Goal: Information Seeking & Learning: Learn about a topic

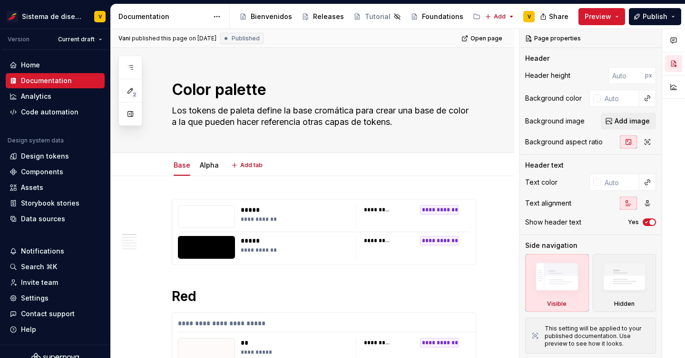
type textarea "*"
click at [44, 188] on div "Assets" at bounding box center [55, 188] width 91 height 10
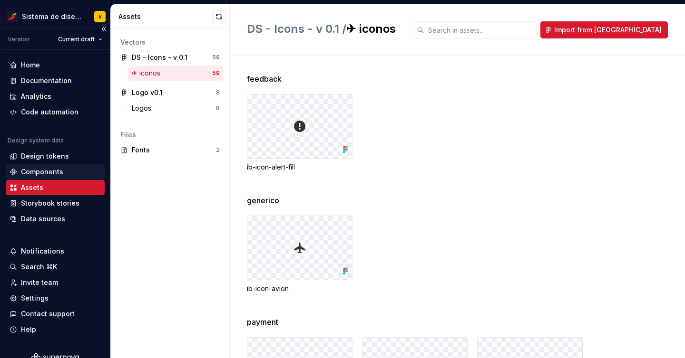
click at [52, 169] on div "Components" at bounding box center [42, 172] width 42 height 10
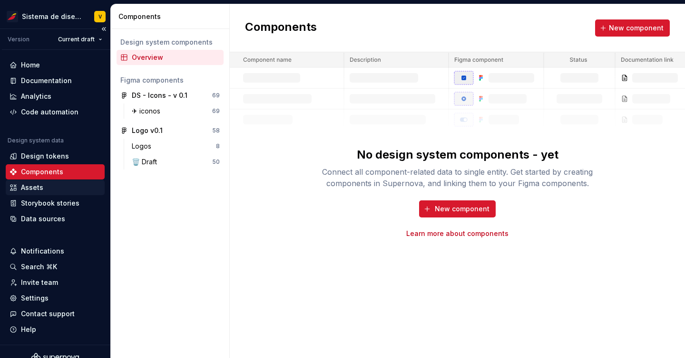
click at [34, 187] on div "Assets" at bounding box center [32, 188] width 22 height 10
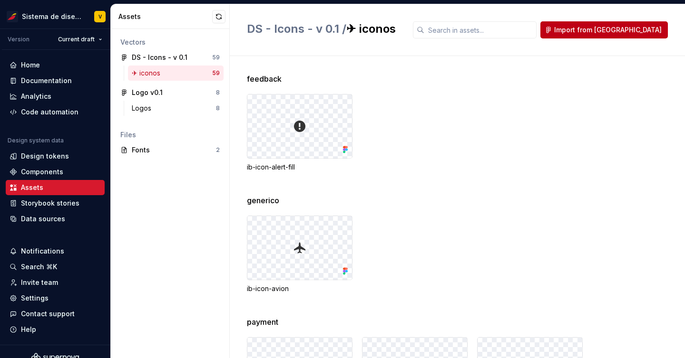
click at [618, 32] on span "Import from Figma" at bounding box center [607, 30] width 107 height 10
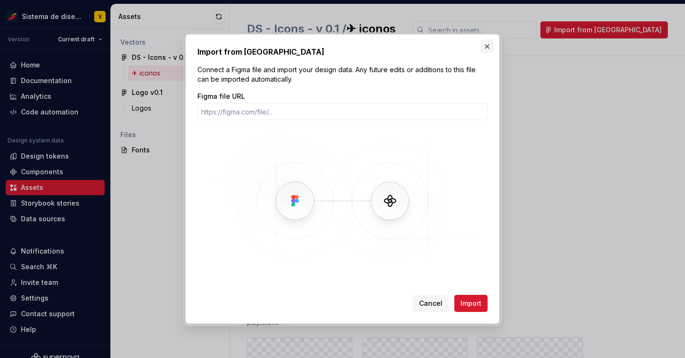
click at [487, 46] on button "button" at bounding box center [486, 46] width 13 height 13
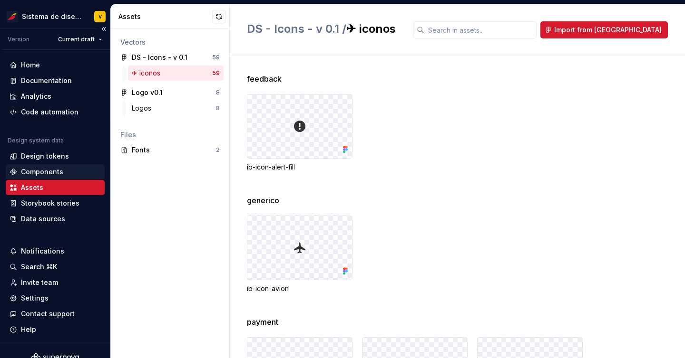
click at [58, 174] on div "Components" at bounding box center [42, 172] width 42 height 10
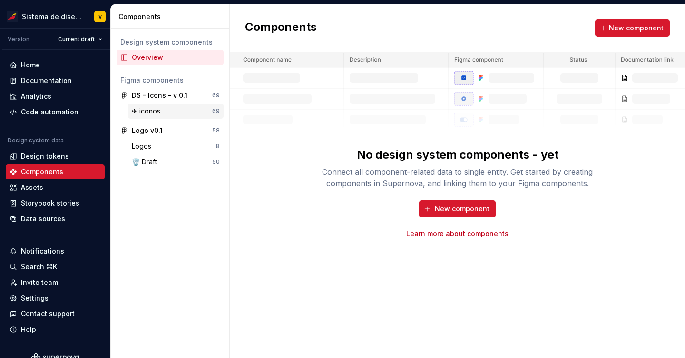
click at [159, 107] on div "✈︎ iconos" at bounding box center [148, 111] width 32 height 10
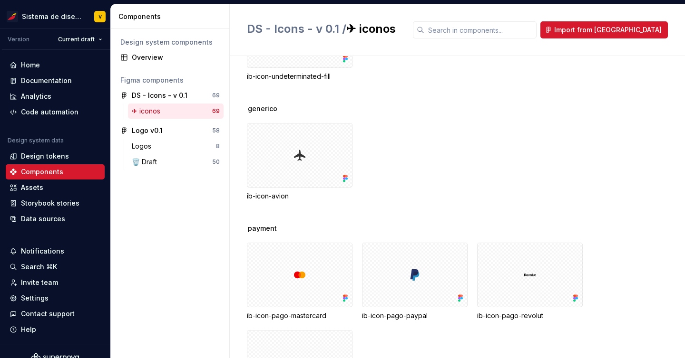
scroll to position [494, 0]
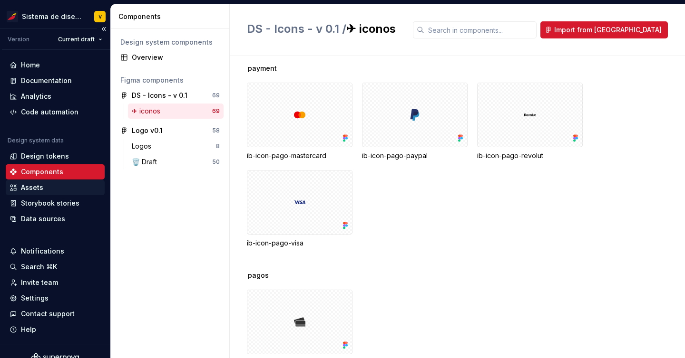
click at [39, 188] on div "Assets" at bounding box center [32, 188] width 22 height 10
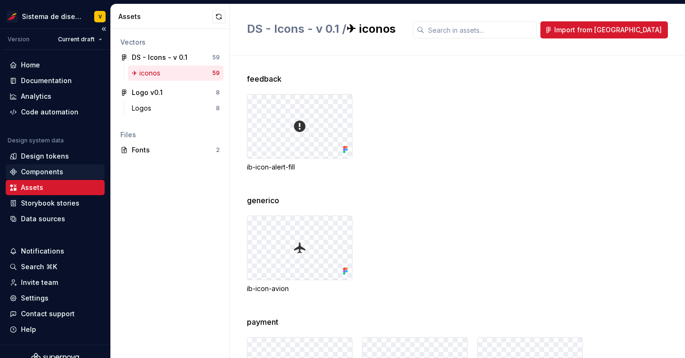
click at [41, 173] on div "Components" at bounding box center [42, 172] width 42 height 10
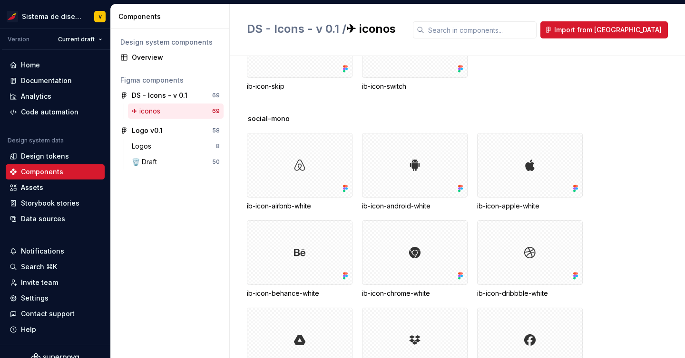
scroll to position [1481, 0]
click at [32, 221] on div "Data sources" at bounding box center [43, 219] width 44 height 10
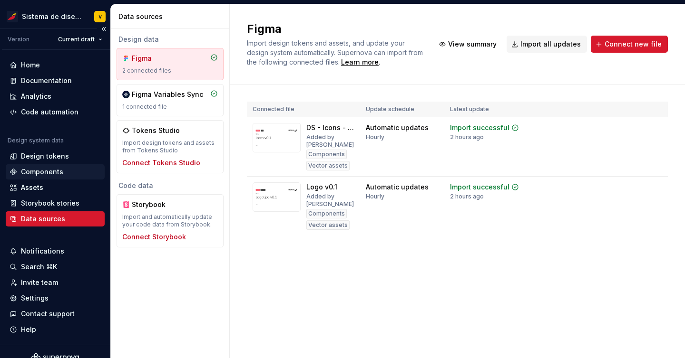
click at [52, 169] on div "Components" at bounding box center [42, 172] width 42 height 10
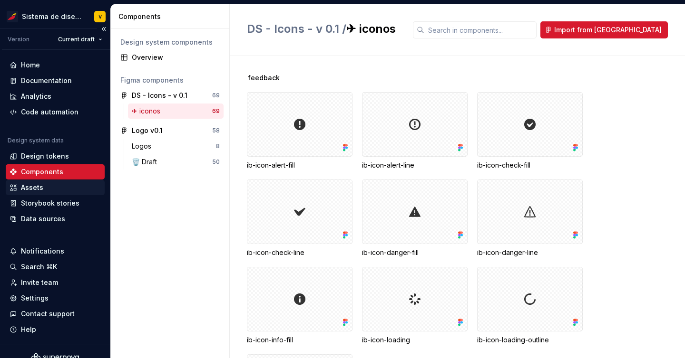
click at [50, 187] on div "Assets" at bounding box center [55, 188] width 91 height 10
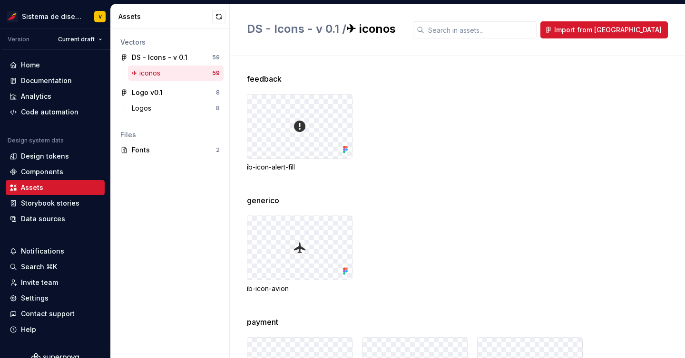
click at [175, 68] on div "✈︎ iconos 59" at bounding box center [176, 73] width 96 height 15
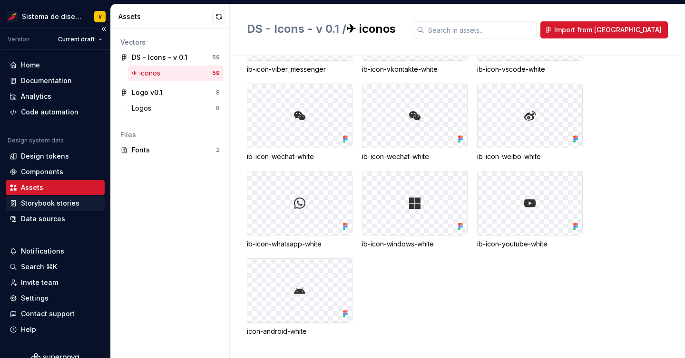
scroll to position [12, 0]
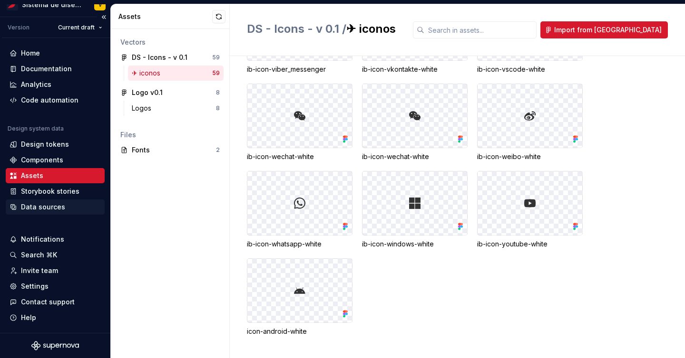
click at [41, 207] on div "Data sources" at bounding box center [43, 208] width 44 height 10
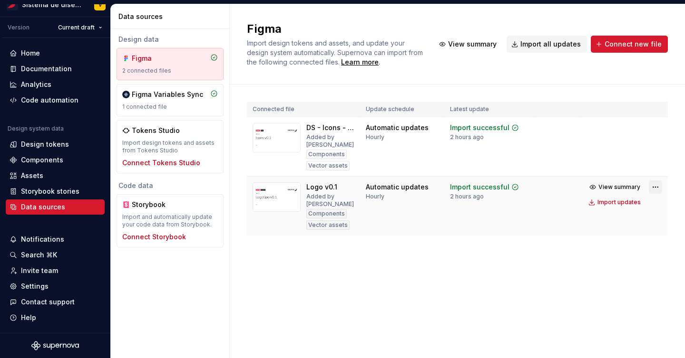
click at [660, 178] on html "Sistema de diseño Iberia V Version Current draft Home Documentation Analytics C…" at bounding box center [342, 179] width 685 height 358
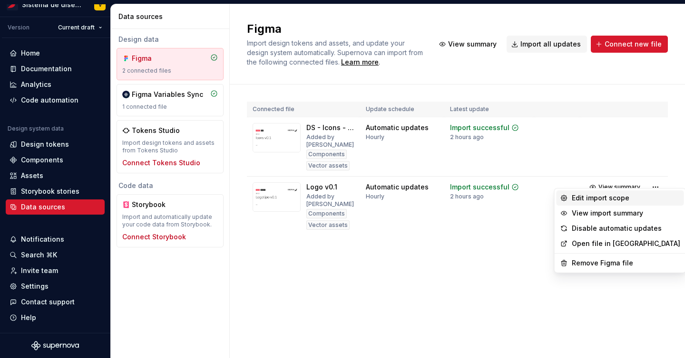
click at [596, 195] on div "Edit import scope" at bounding box center [625, 198] width 108 height 10
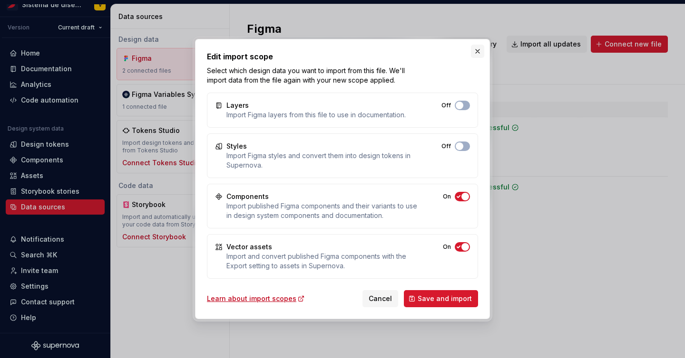
click at [475, 51] on button "button" at bounding box center [477, 51] width 13 height 13
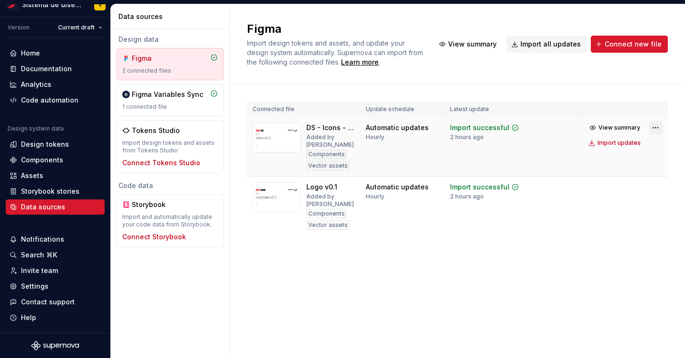
click at [656, 127] on html "Sistema de diseño Iberia V Version Current draft Home Documentation Analytics C…" at bounding box center [342, 179] width 685 height 358
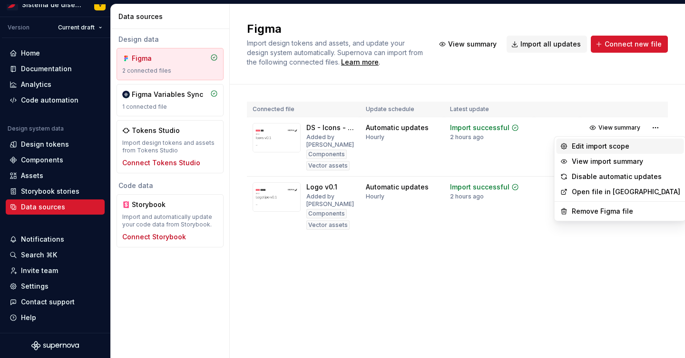
click at [619, 151] on div "Edit import scope" at bounding box center [619, 146] width 127 height 15
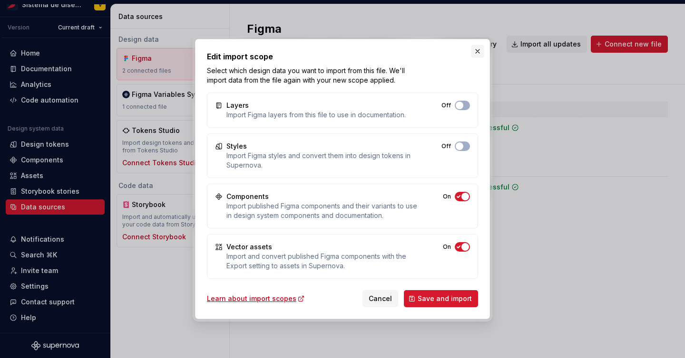
click at [478, 50] on button "button" at bounding box center [477, 51] width 13 height 13
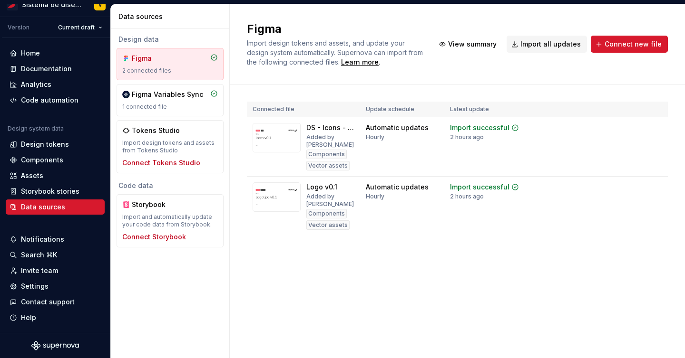
click at [320, 272] on div "Figma Import design tokens and assets, and update your design system automatica…" at bounding box center [457, 181] width 455 height 354
click at [58, 175] on div "Assets" at bounding box center [55, 176] width 91 height 10
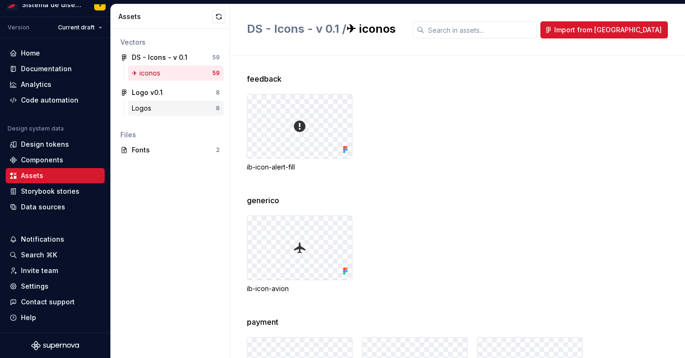
click at [162, 106] on div "Logos" at bounding box center [174, 109] width 84 height 10
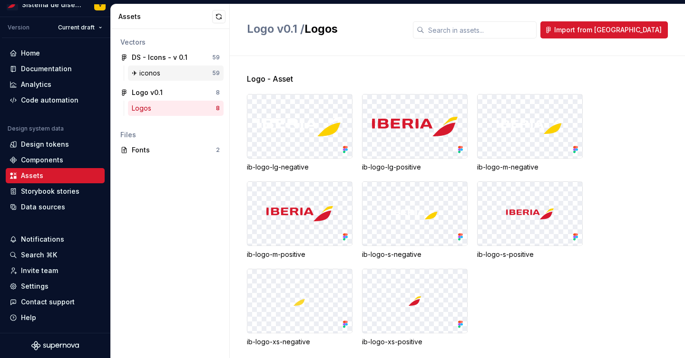
click at [164, 70] on div "✈︎ iconos" at bounding box center [172, 73] width 80 height 10
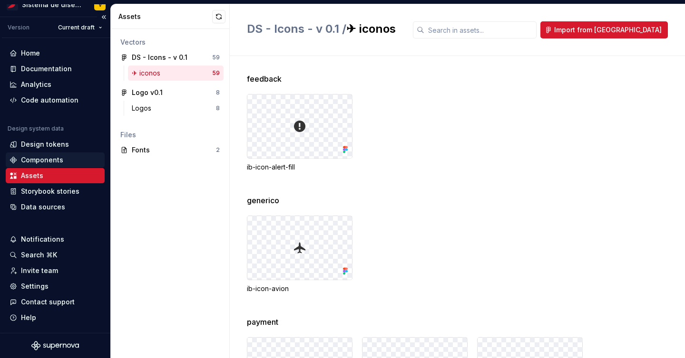
click at [44, 157] on div "Components" at bounding box center [42, 160] width 42 height 10
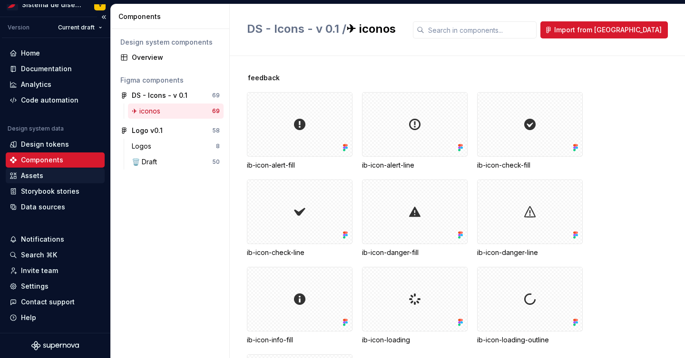
click at [43, 179] on div "Assets" at bounding box center [55, 176] width 91 height 10
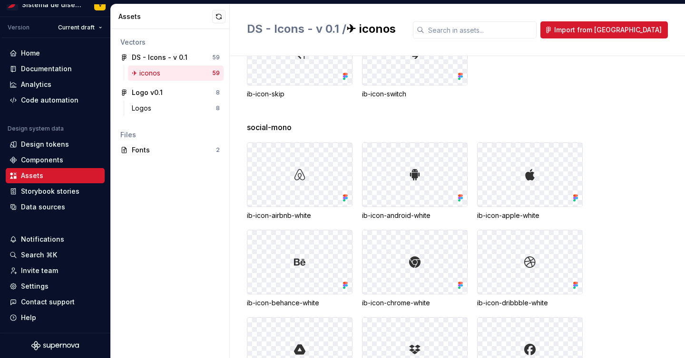
scroll to position [1101, 0]
click at [410, 173] on img at bounding box center [414, 175] width 11 height 11
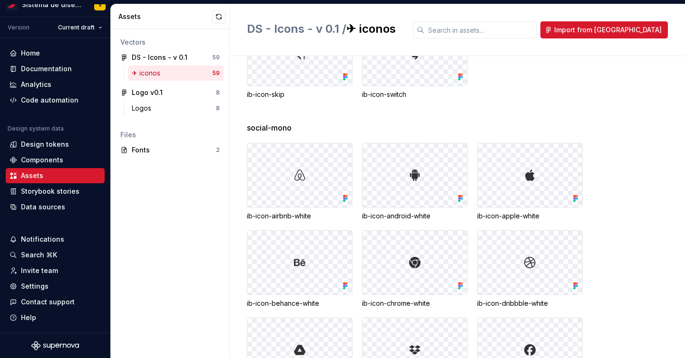
click at [404, 152] on div at bounding box center [414, 176] width 105 height 64
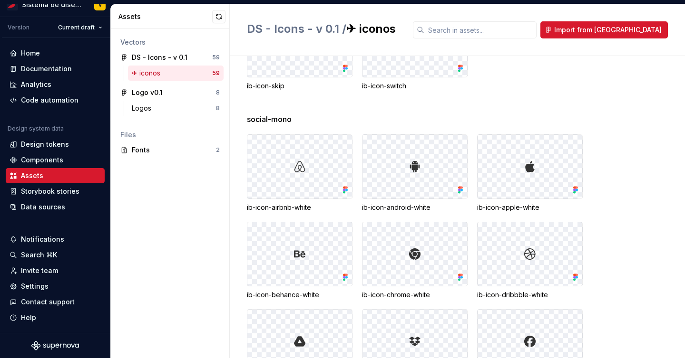
scroll to position [1110, 0]
click at [398, 184] on div at bounding box center [414, 167] width 105 height 64
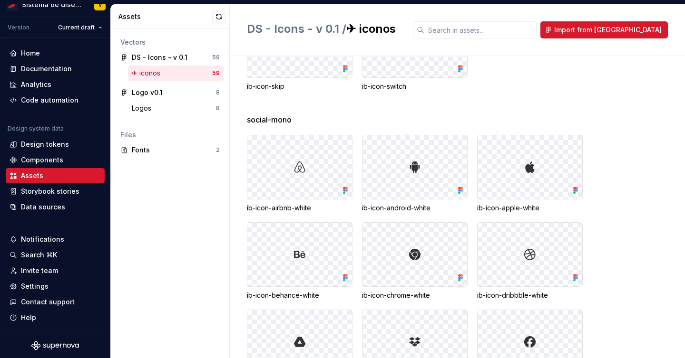
click at [477, 114] on div "social-mono" at bounding box center [466, 119] width 438 height 11
